Goal: Check status

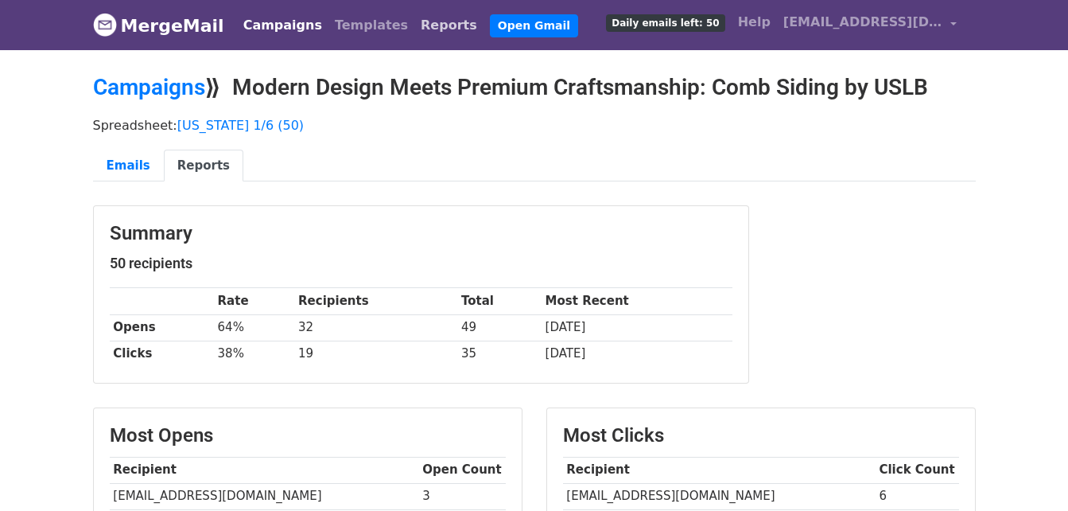
click at [414, 21] on link "Reports" at bounding box center [448, 26] width 69 height 32
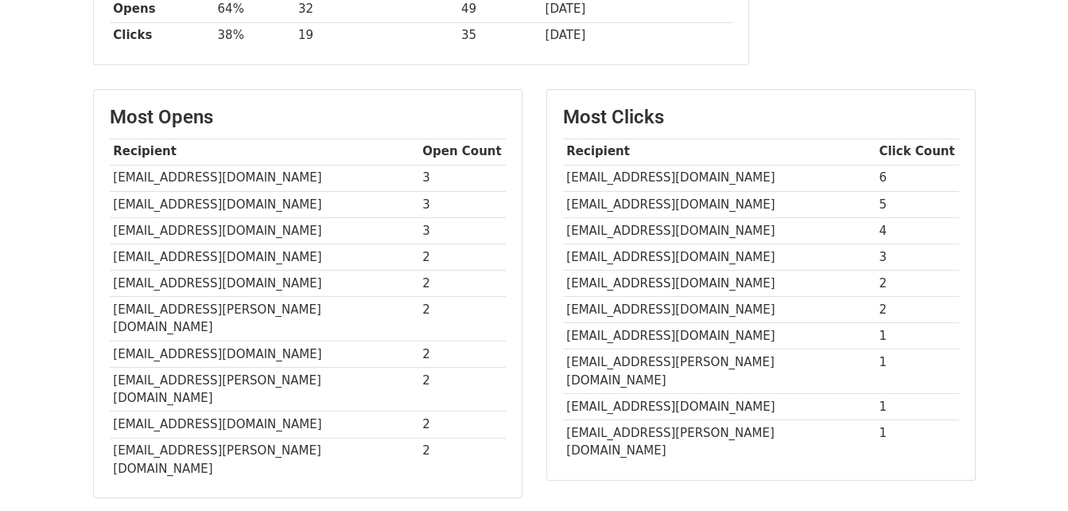
scroll to position [239, 0]
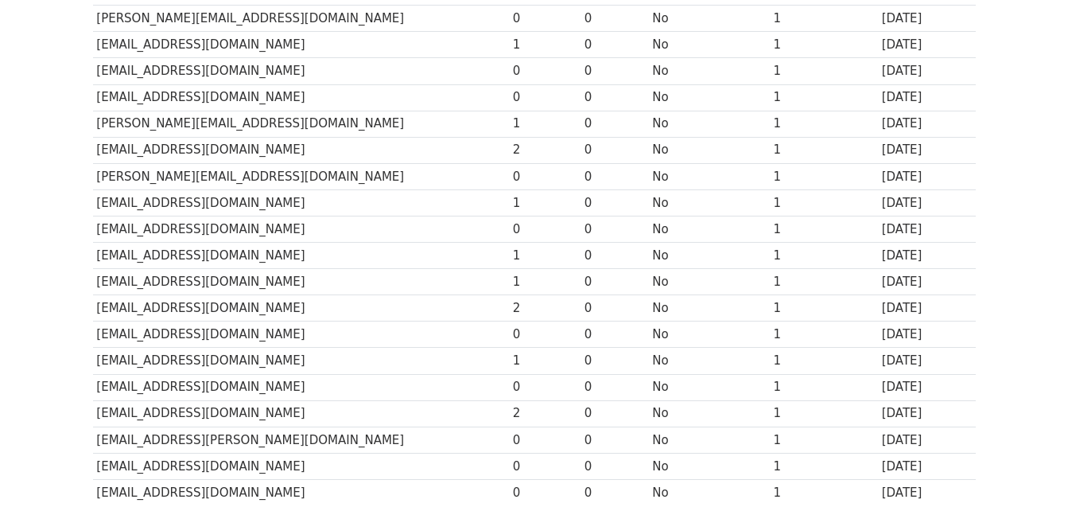
scroll to position [716, 0]
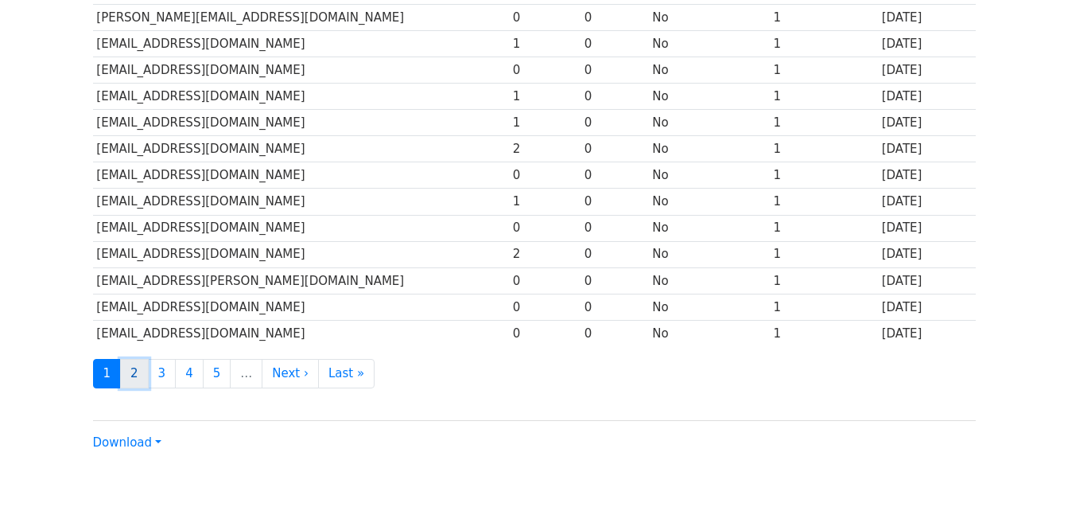
click at [134, 379] on link "2" at bounding box center [134, 373] width 29 height 29
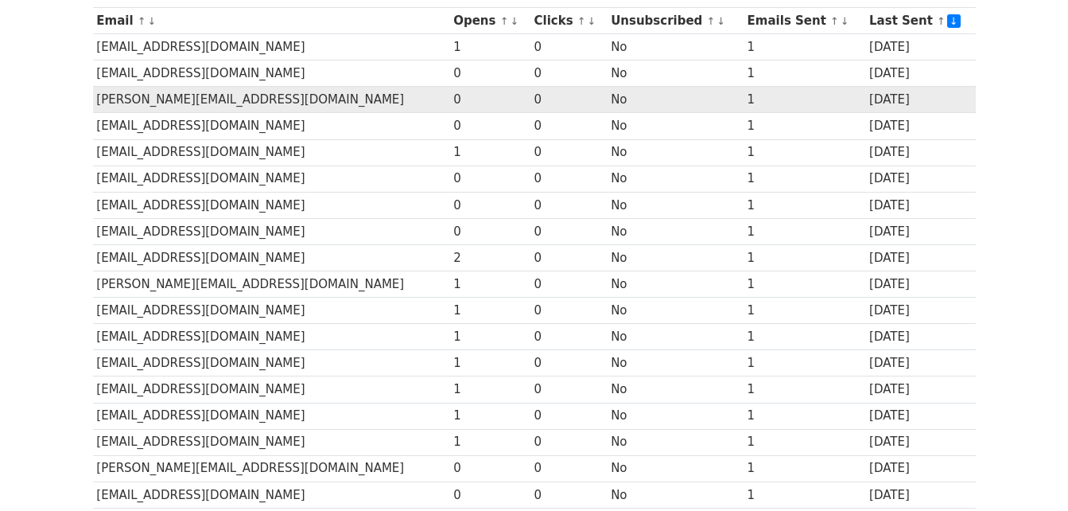
scroll to position [318, 0]
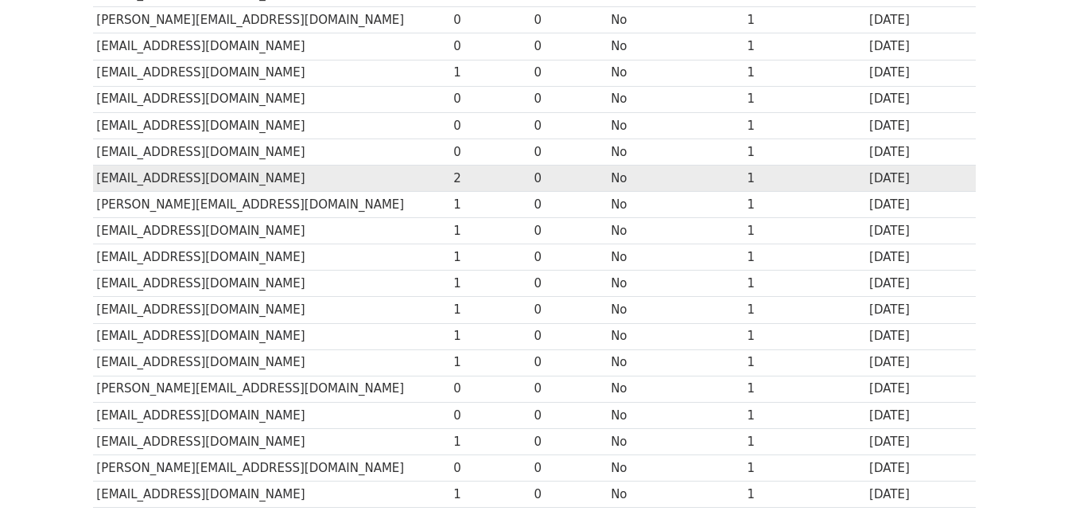
click at [352, 176] on td "cjones@crja.com" at bounding box center [271, 178] width 357 height 26
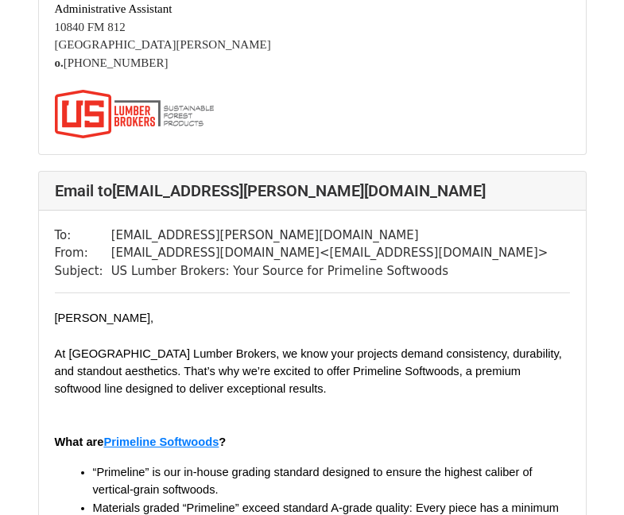
scroll to position [12566, 0]
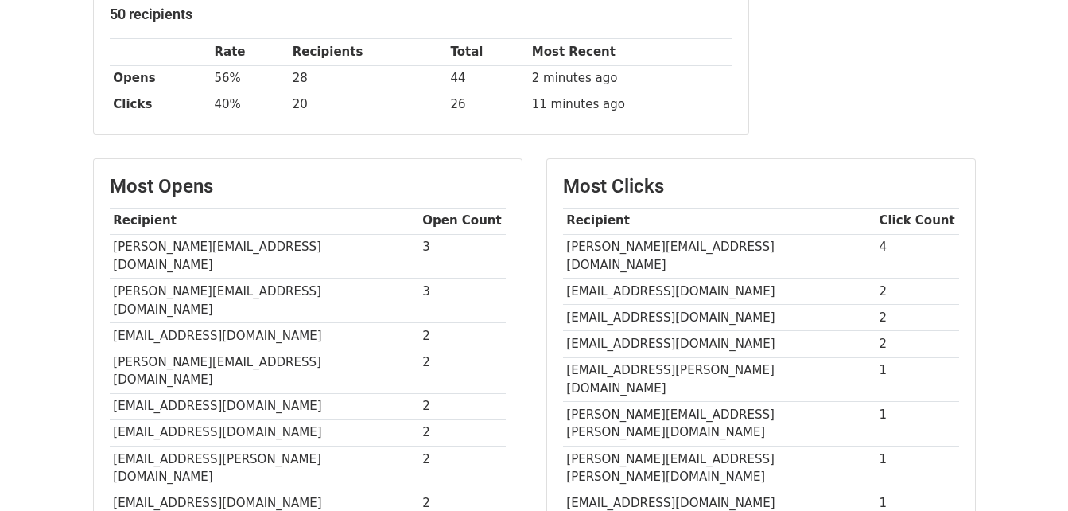
scroll to position [239, 0]
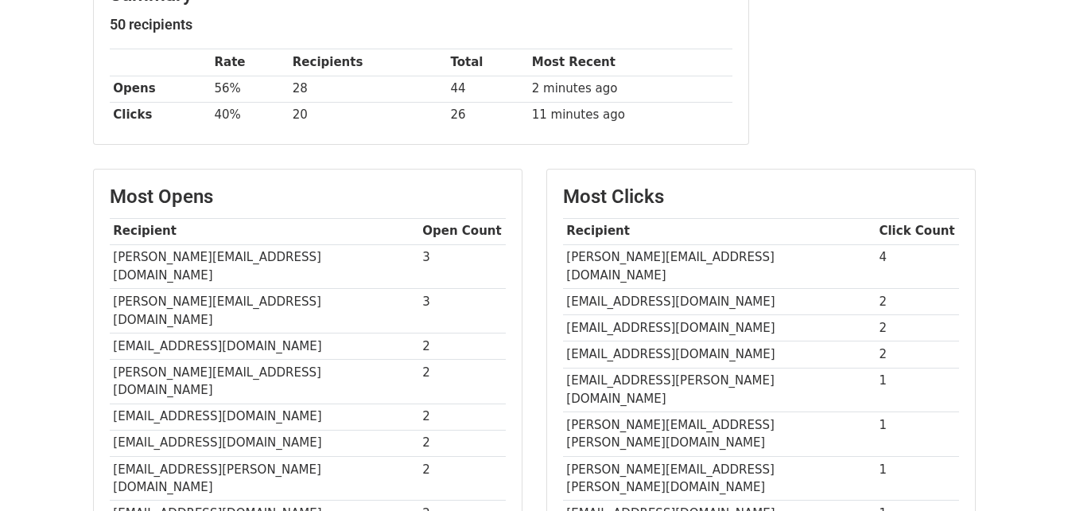
click at [847, 510] on html "MergeMail Campaigns Templates Reports Open Gmail Daily emails left: 0 Help [EMA…" at bounding box center [534, 339] width 1068 height 1156
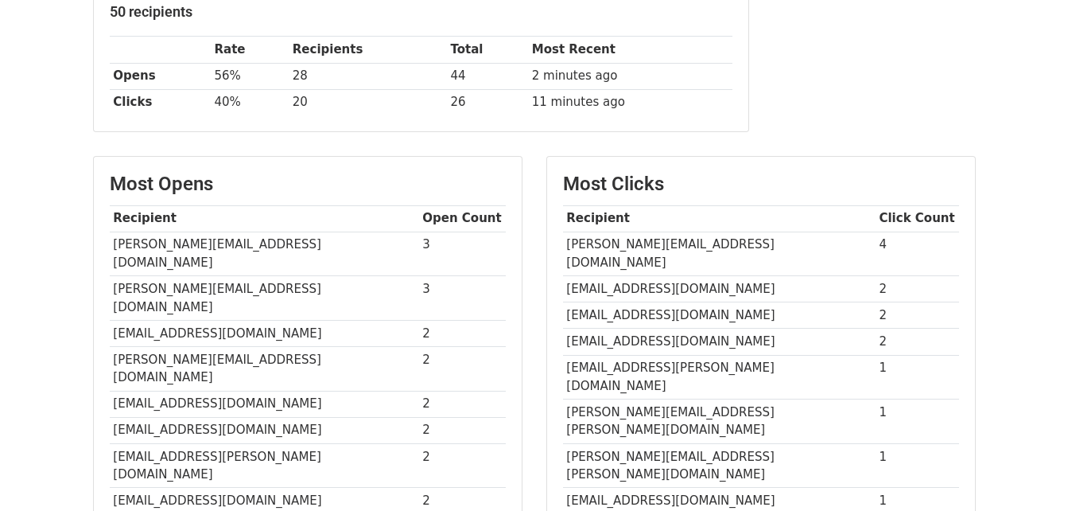
click at [944, 126] on div "Summary 50 recipients Rate Recipients Total Most Recent Opens 56% 28 44 2 minut…" at bounding box center [534, 51] width 907 height 194
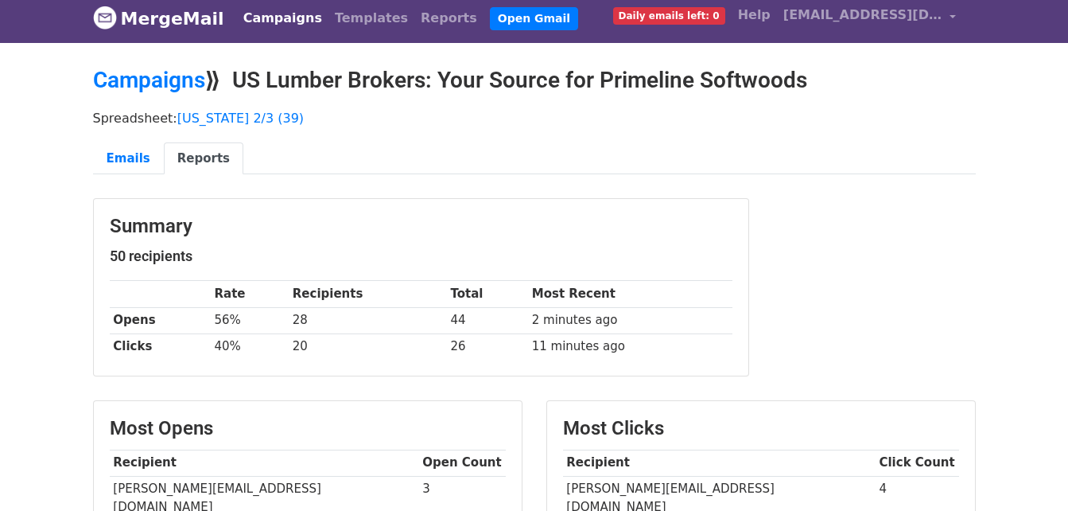
scroll to position [0, 0]
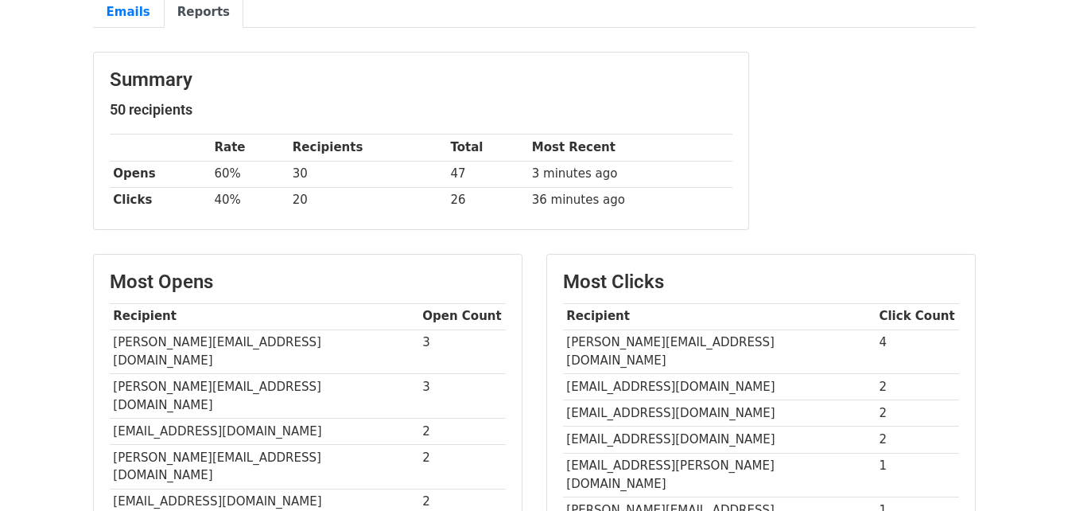
scroll to position [159, 0]
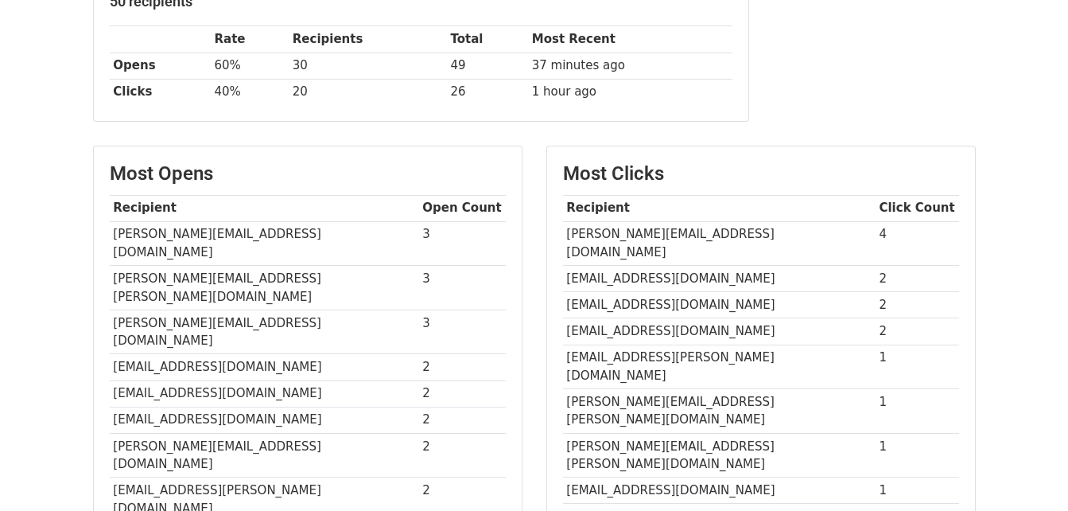
scroll to position [223, 0]
